Goal: Check status

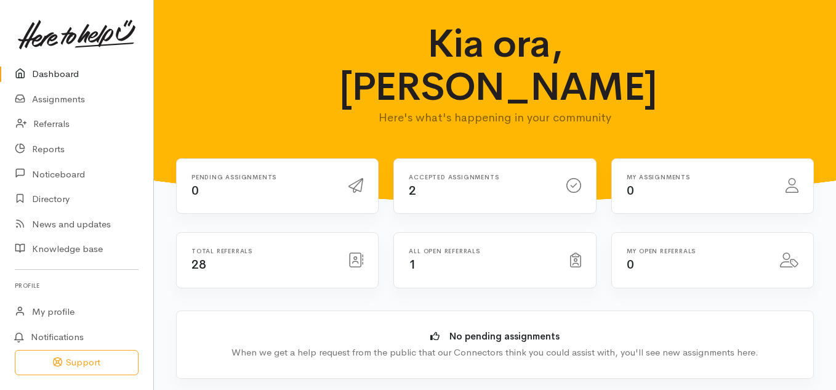
click at [453, 247] on div "All open referrals 1" at bounding box center [481, 259] width 161 height 25
click at [55, 122] on link "Referrals" at bounding box center [76, 123] width 153 height 25
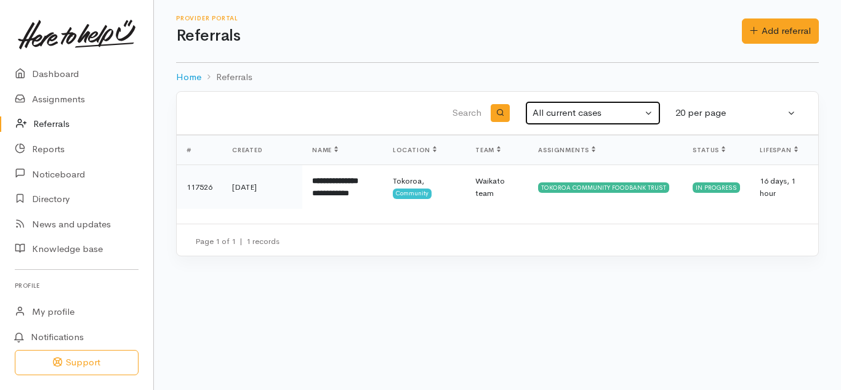
click at [563, 108] on div "All current cases" at bounding box center [587, 113] width 110 height 14
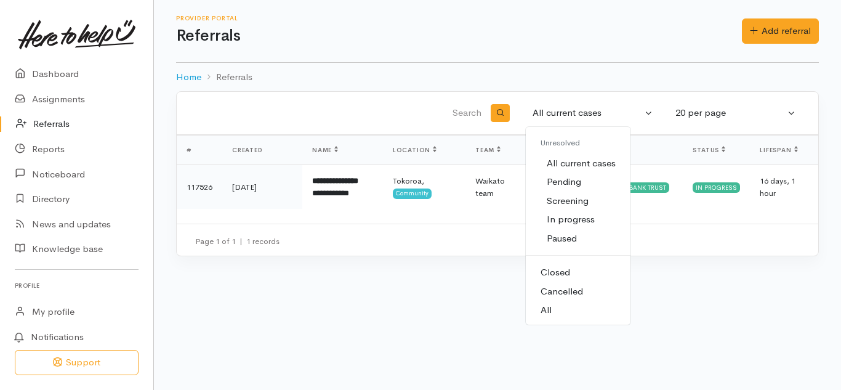
click at [568, 164] on span "All current cases" at bounding box center [580, 163] width 69 height 14
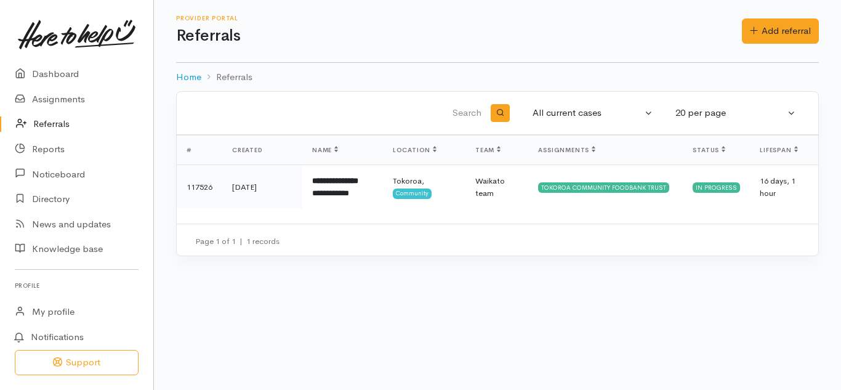
click at [0, 294] on div "Dashboard Assignments Referrals Reports Noticeboard Directory News and updates" at bounding box center [76, 238] width 153 height 353
click at [47, 101] on link "Assignments" at bounding box center [76, 99] width 153 height 25
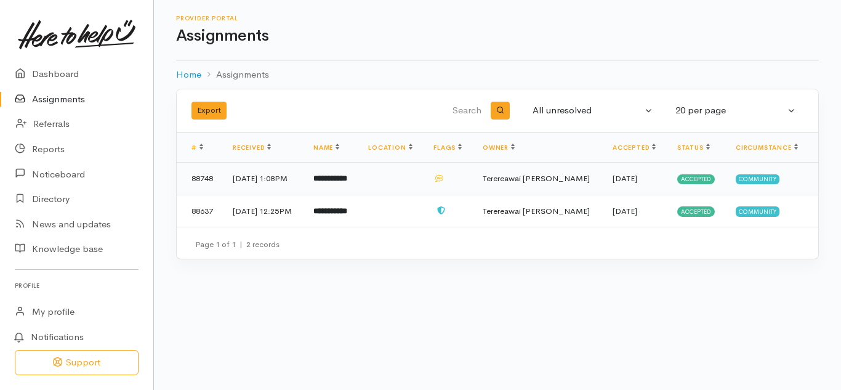
click at [347, 179] on b "**********" at bounding box center [330, 178] width 34 height 8
